Goal: Find specific page/section: Find specific page/section

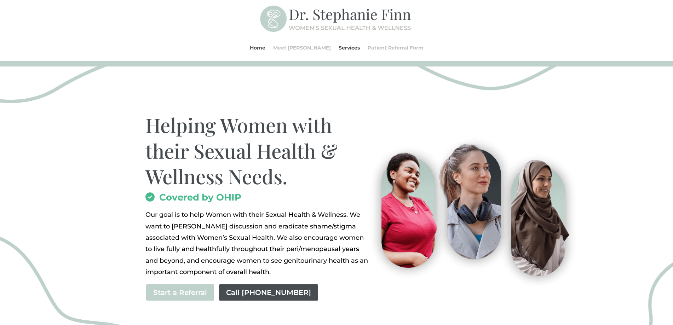
scroll to position [24, 0]
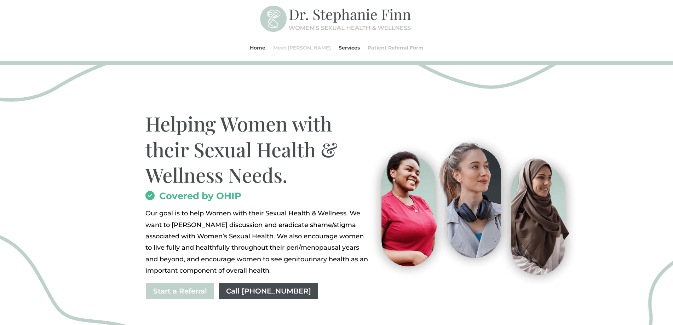
click at [307, 48] on link "Meet [PERSON_NAME]" at bounding box center [302, 47] width 58 height 27
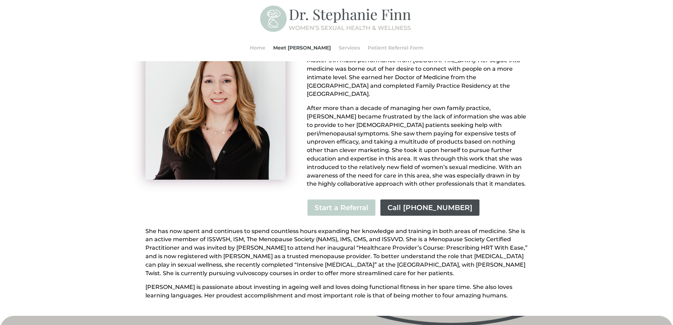
scroll to position [106, 0]
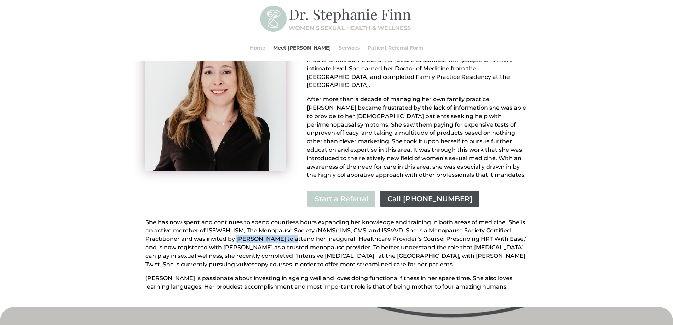
drag, startPoint x: 237, startPoint y: 230, endPoint x: 288, endPoint y: 229, distance: 51.6
click at [288, 229] on p "She has now spent and continues to spend countless hours expanding her knowledg…" at bounding box center [336, 246] width 382 height 56
copy p "[PERSON_NAME]"
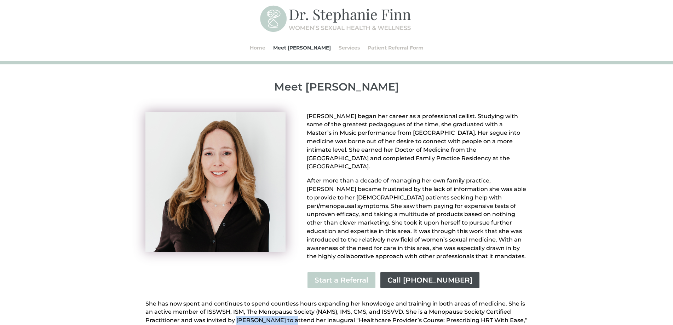
scroll to position [59, 0]
